Goal: Task Accomplishment & Management: Use online tool/utility

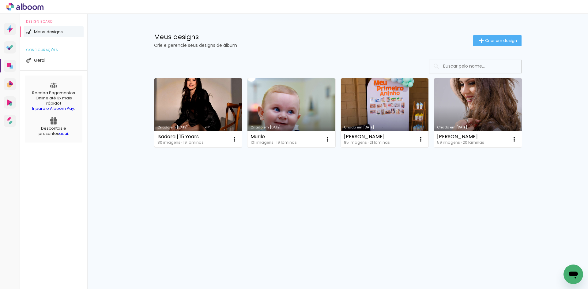
click at [180, 99] on link "Criado em [DATE]" at bounding box center [198, 112] width 88 height 69
click at [196, 89] on link "Criado em [DATE]" at bounding box center [198, 112] width 88 height 69
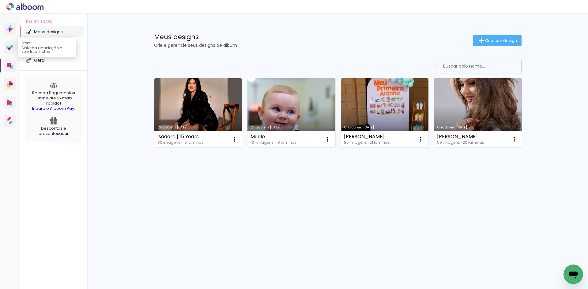
click at [5, 50] on link "Proof Sistema de seleção e venda de fotos" at bounding box center [10, 47] width 12 height 12
